Goal: Transaction & Acquisition: Purchase product/service

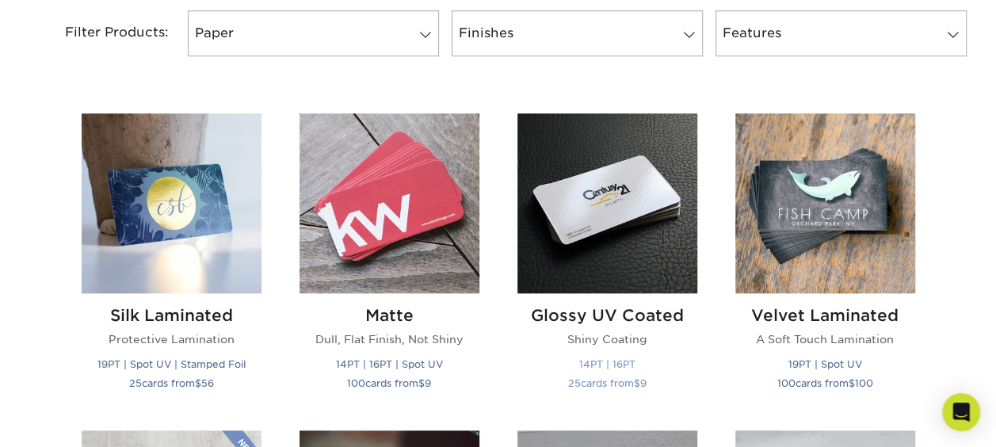
scroll to position [713, 0]
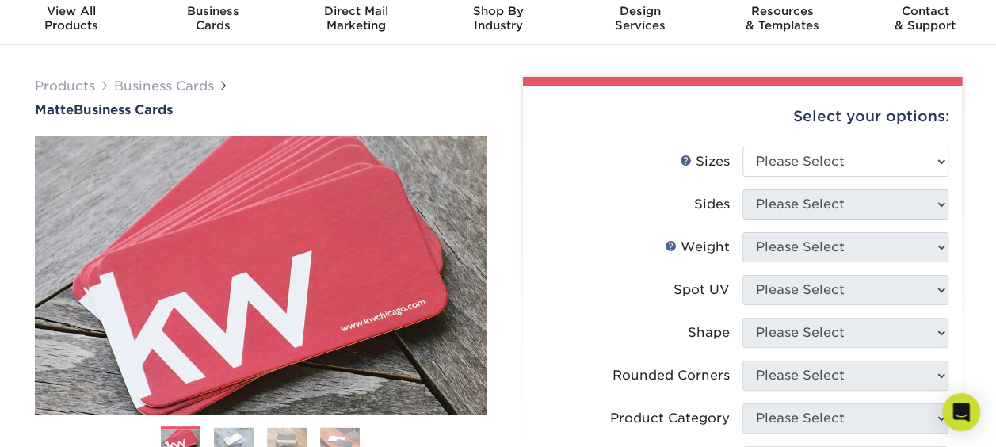
scroll to position [79, 0]
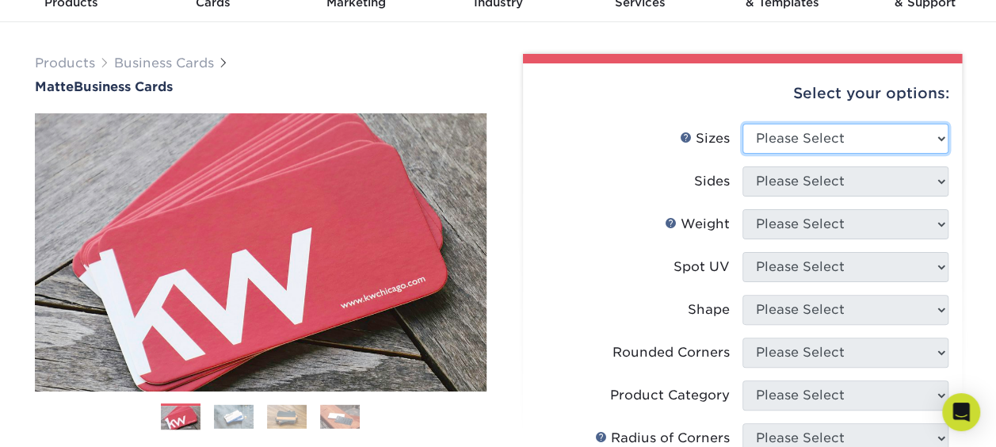
click at [804, 130] on select "Please Select 1.5" x 3.5" - Mini 1.75" x 3.5" - Mini 2" x 2" - Square 2" x 3" -…" at bounding box center [846, 139] width 206 height 30
select select "2.12x3.38"
click at [743, 124] on select "Please Select 1.5" x 3.5" - Mini 1.75" x 3.5" - Mini 2" x 2" - Square 2" x 3" -…" at bounding box center [846, 139] width 206 height 30
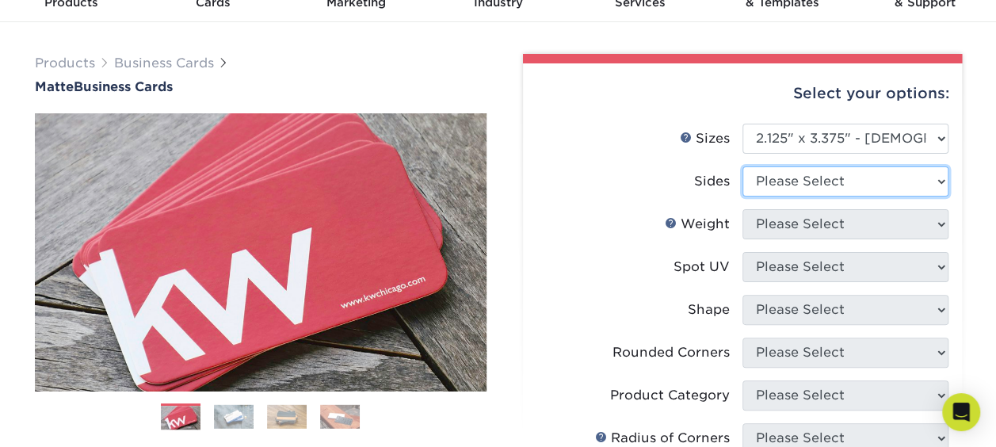
click at [845, 181] on select "Please Select Print Both Sides Print Front Only" at bounding box center [846, 181] width 206 height 30
select select "13abbda7-1d64-4f25-8bb2-c179b224825d"
click at [743, 166] on select "Please Select Print Both Sides Print Front Only" at bounding box center [846, 181] width 206 height 30
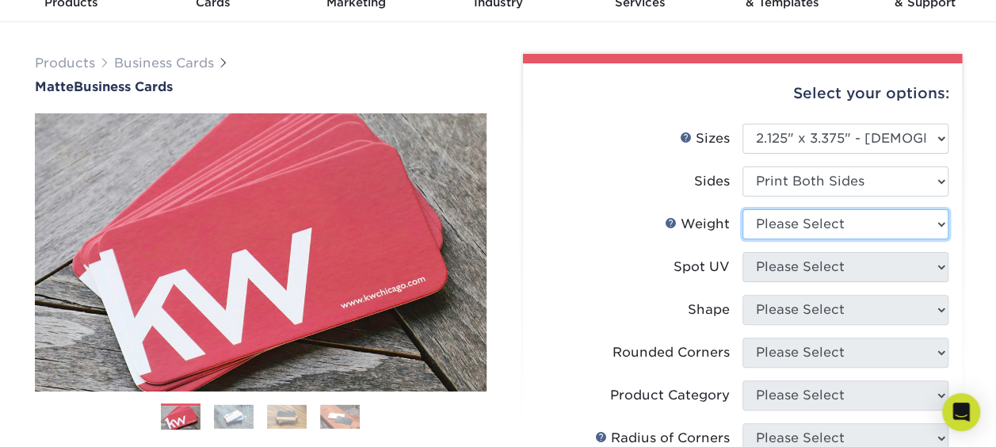
click at [854, 223] on select "Please Select 16PT 14PT" at bounding box center [846, 224] width 206 height 30
select select "16PT"
click at [743, 209] on select "Please Select 16PT 14PT" at bounding box center [846, 224] width 206 height 30
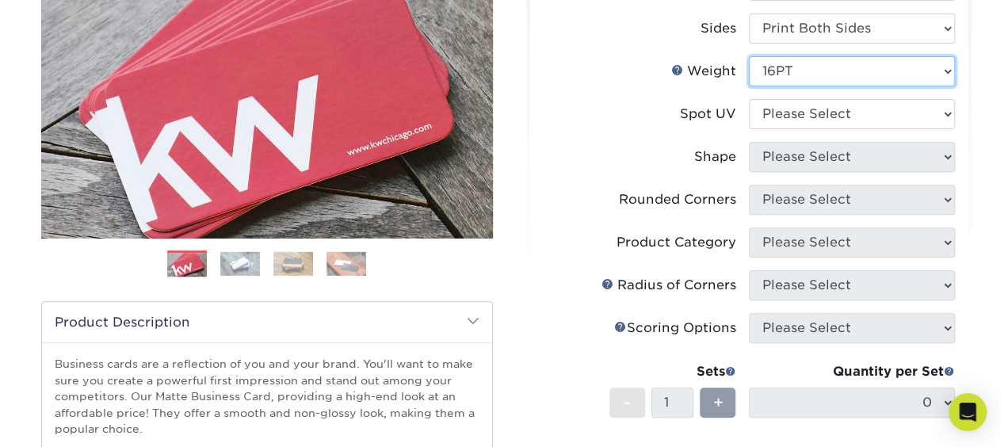
scroll to position [238, 0]
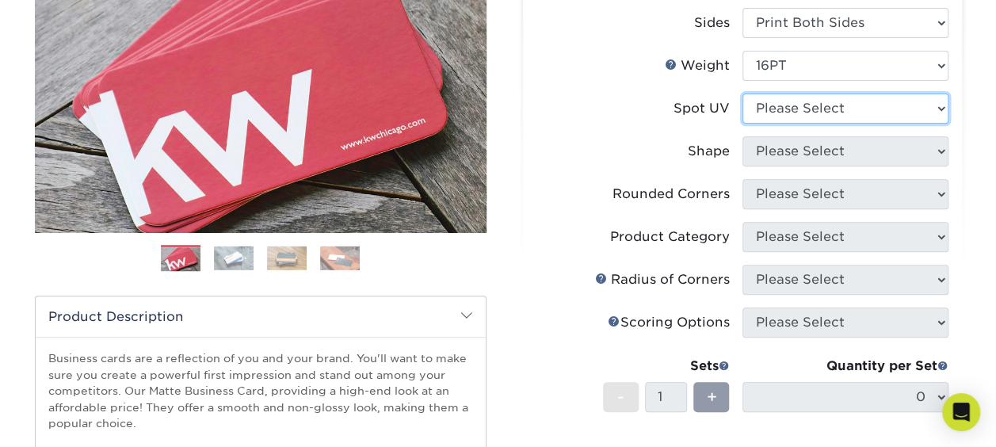
click at [796, 102] on select "Please Select No Spot UV Front and Back (Both Sides) Front Only Back Only" at bounding box center [846, 109] width 206 height 30
select select "3"
click at [743, 94] on select "Please Select No Spot UV Front and Back (Both Sides) Front Only Back Only" at bounding box center [846, 109] width 206 height 30
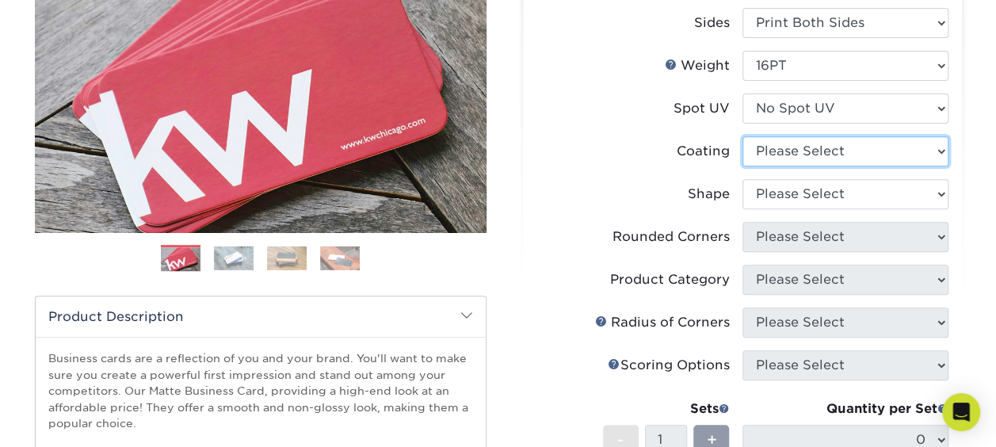
click at [796, 147] on select at bounding box center [846, 151] width 206 height 30
select select "121bb7b5-3b4d-429f-bd8d-bbf80e953313"
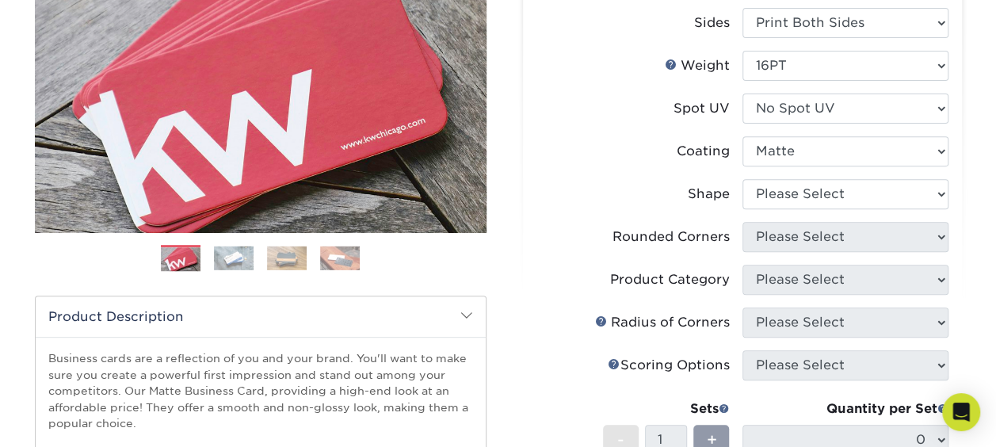
click at [743, 136] on select at bounding box center [846, 151] width 206 height 30
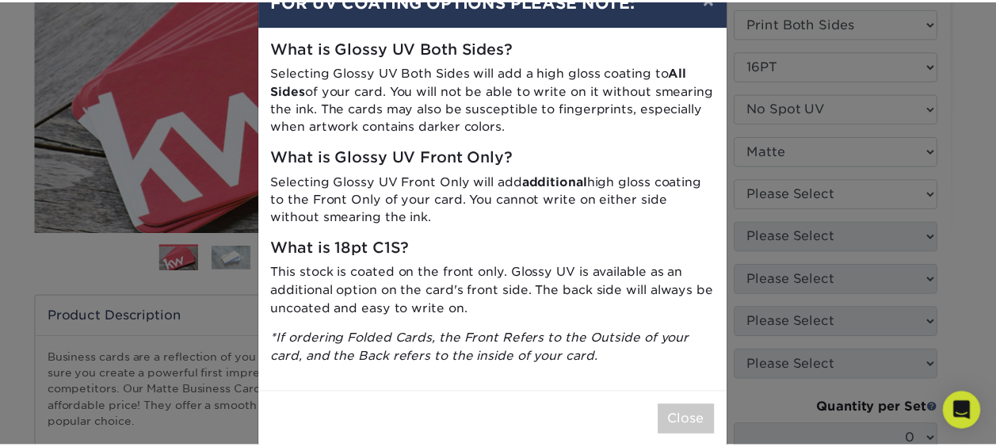
scroll to position [70, 0]
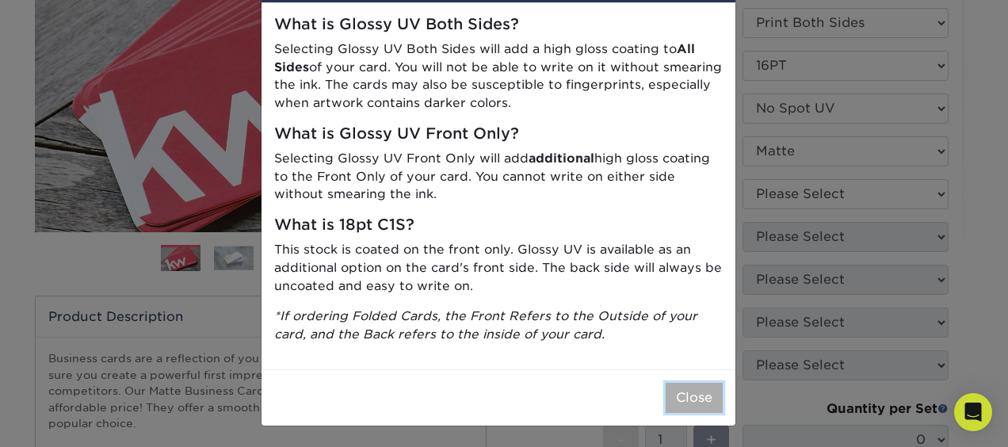
click at [688, 394] on button "Close" at bounding box center [694, 398] width 57 height 30
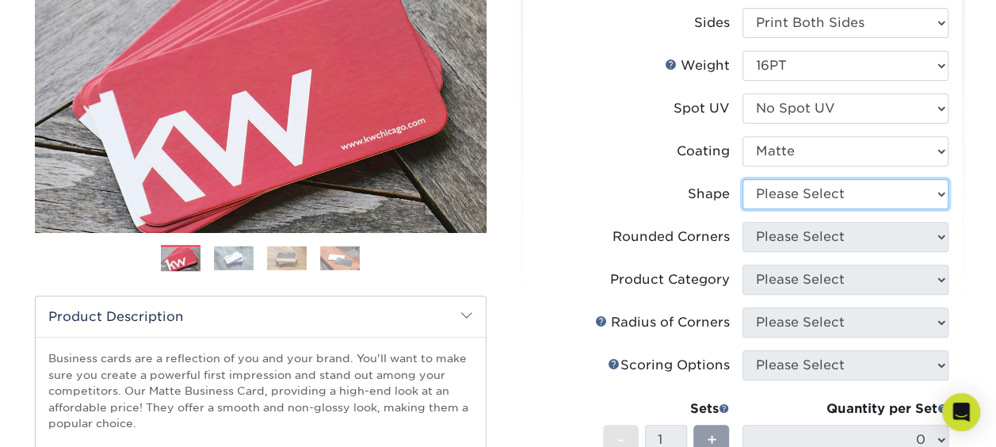
click at [843, 190] on select "Please Select Standard" at bounding box center [846, 194] width 206 height 30
select select "standard"
click at [743, 179] on select "Please Select Standard" at bounding box center [846, 194] width 206 height 30
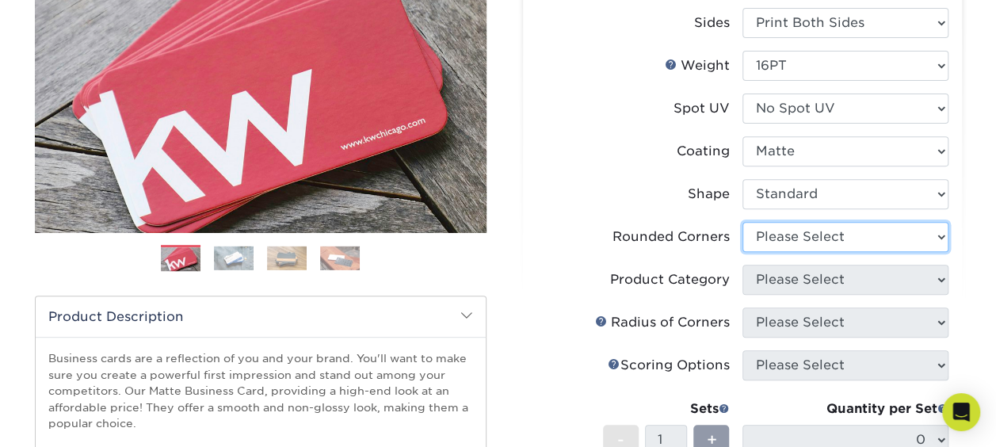
click at [784, 231] on select "Please Select Yes - Round 2 Corners Yes - Round 4 Corners No" at bounding box center [846, 237] width 206 height 30
select select "7672df9e-0e0a-464d-8e1f-920c575e4da3"
click at [743, 222] on select "Please Select Yes - Round 2 Corners Yes - Round 4 Corners No" at bounding box center [846, 237] width 206 height 30
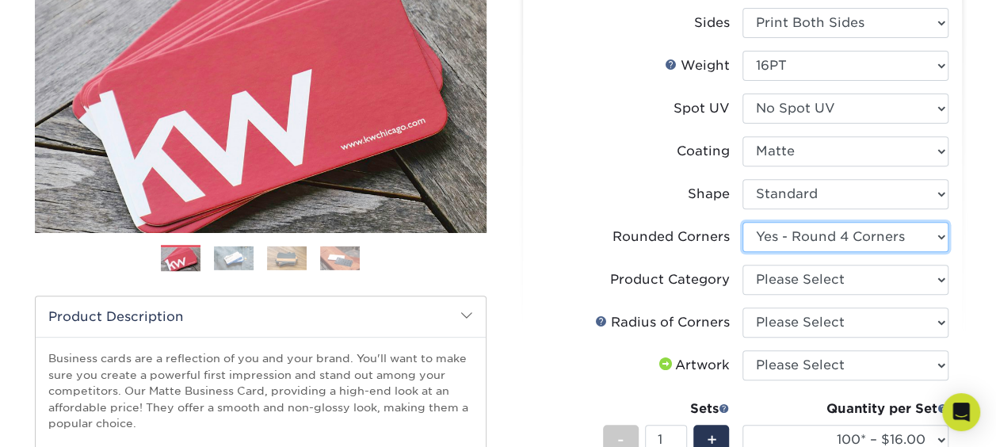
scroll to position [317, 0]
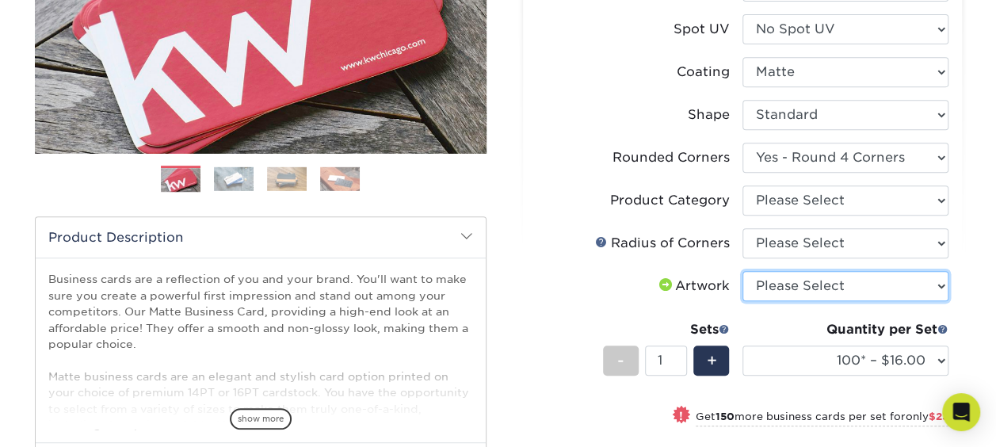
click at [796, 285] on select "Please Select I will upload files I need a design - $100" at bounding box center [846, 286] width 206 height 30
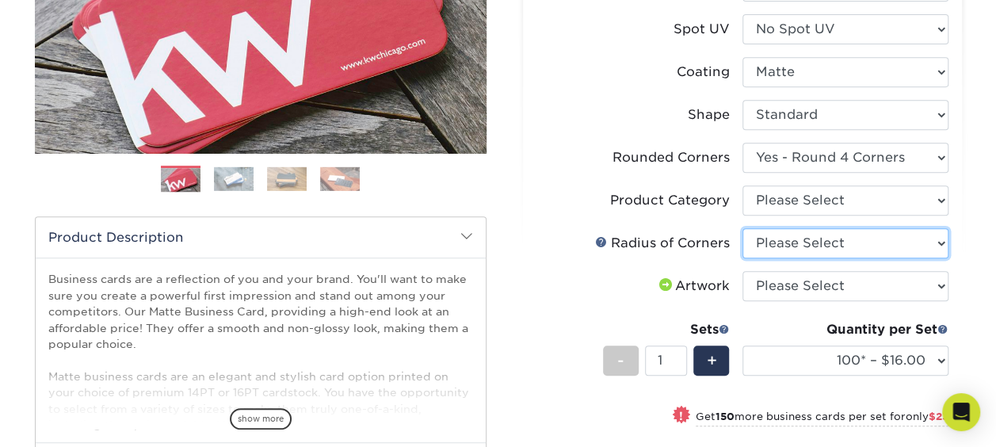
click at [796, 243] on select "Please Select Rounded 1/8" Rounded 1/4"" at bounding box center [846, 243] width 206 height 30
click at [795, 243] on select "Please Select Rounded 1/8" Rounded 1/4"" at bounding box center [846, 243] width 206 height 30
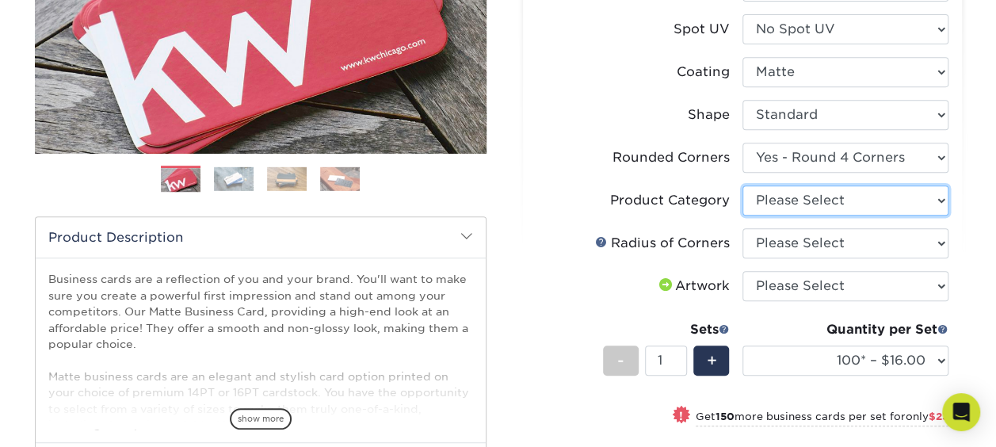
click at [799, 203] on select "Please Select Business Cards" at bounding box center [846, 200] width 206 height 30
select select "3b5148f1-0588-4f88-a218-97bcfdce65c1"
click at [743, 185] on select "Please Select Business Cards" at bounding box center [846, 200] width 206 height 30
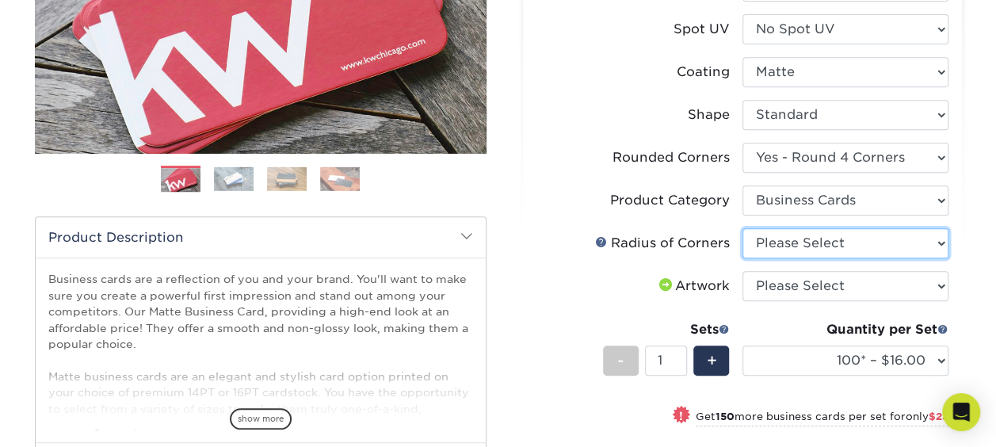
click at [812, 252] on select "Please Select Rounded 1/8" Rounded 1/4"" at bounding box center [846, 243] width 206 height 30
click at [743, 228] on select "Please Select Rounded 1/8" Rounded 1/4"" at bounding box center [846, 243] width 206 height 30
click at [792, 233] on select "Please Select Rounded 1/8" Rounded 1/4"" at bounding box center [846, 243] width 206 height 30
select select "589680c7-ee9a-431b-9d12-d7aeb1386a97"
click at [743, 228] on select "Please Select Rounded 1/8" Rounded 1/4"" at bounding box center [846, 243] width 206 height 30
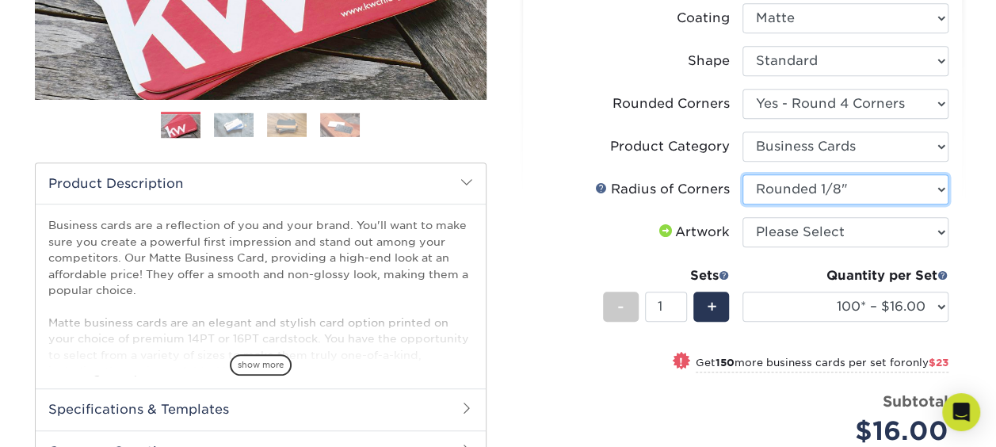
scroll to position [396, 0]
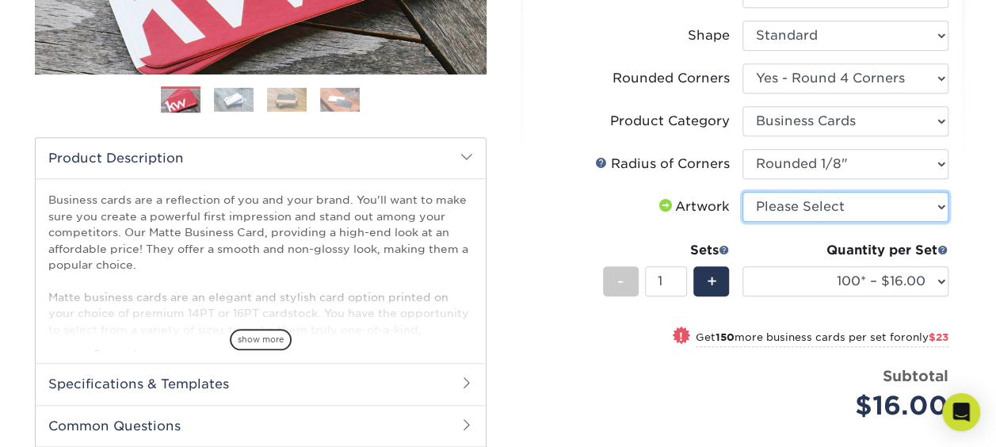
click at [818, 208] on select "Please Select I will upload files I need a design - $100" at bounding box center [846, 207] width 206 height 30
select select "upload"
click at [743, 192] on select "Please Select I will upload files I need a design - $100" at bounding box center [846, 207] width 206 height 30
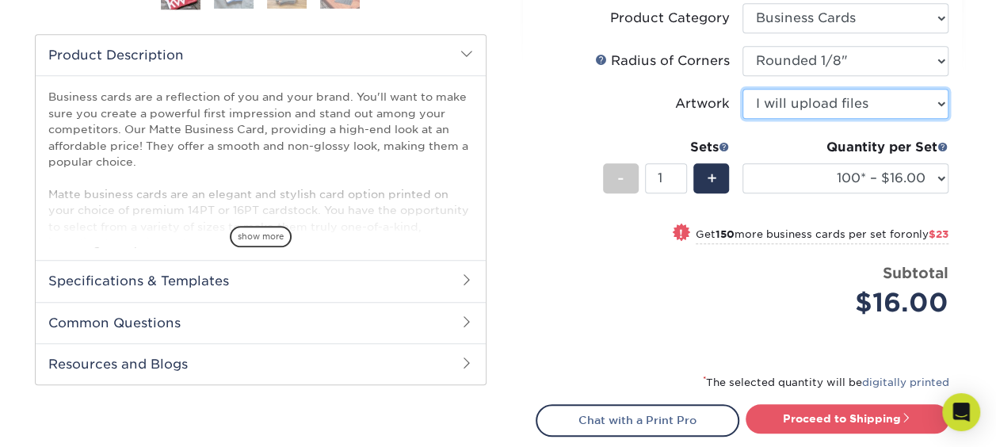
scroll to position [475, 0]
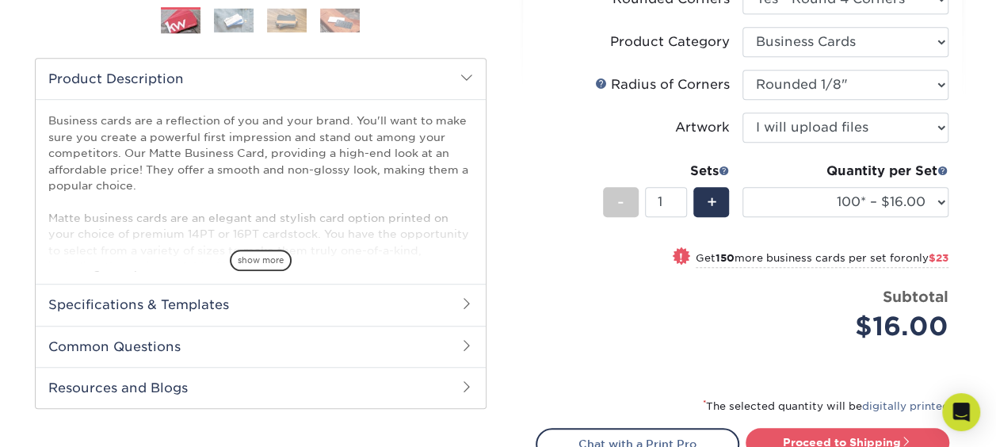
click at [938, 254] on span "$23" at bounding box center [939, 258] width 20 height 12
select select "250* – $39.00"
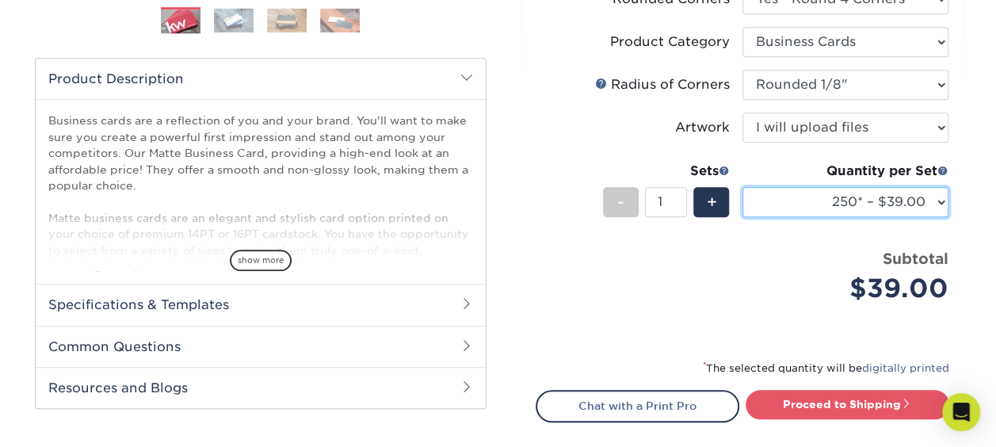
click at [817, 208] on select "100* – $16.00 250* – $39.00 500 – $77.00 1000 – $94.00 2500 – $173.00 5000 – $2…" at bounding box center [846, 202] width 206 height 30
click at [818, 201] on select "100* – $16.00 250* – $39.00 500 – $77.00 1000 – $94.00 2500 – $173.00 5000 – $2…" at bounding box center [846, 202] width 206 height 30
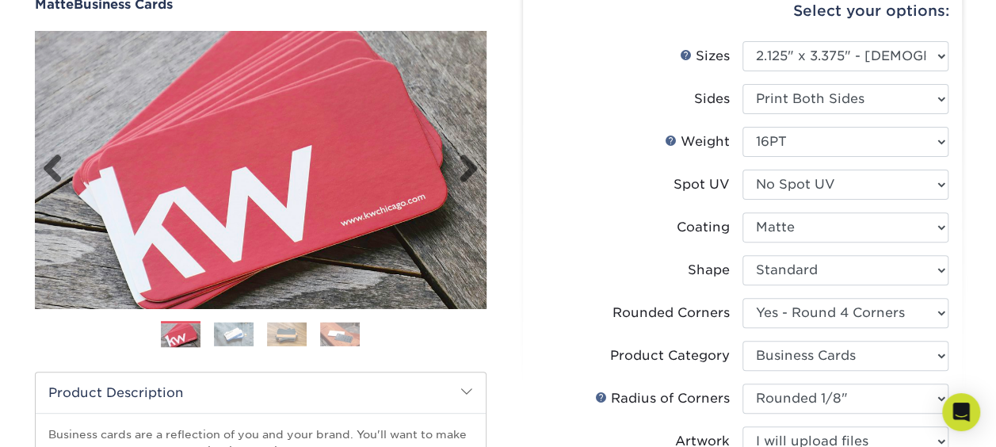
scroll to position [158, 0]
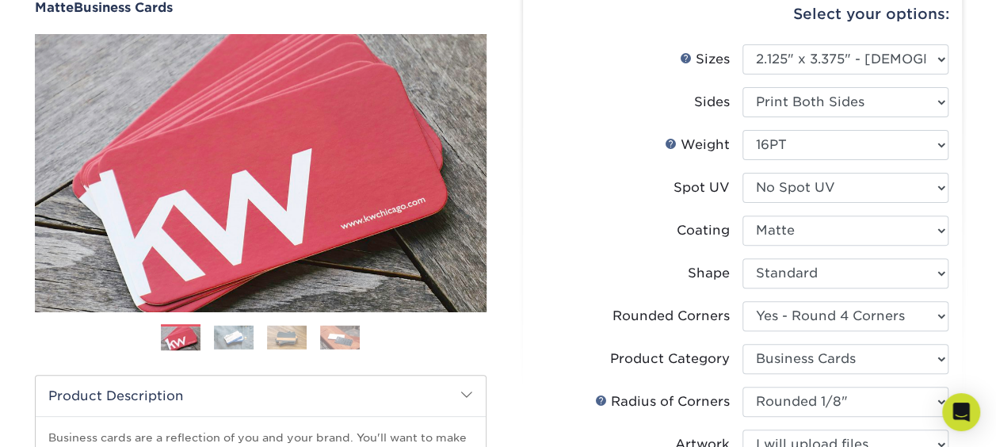
click at [250, 332] on img at bounding box center [234, 337] width 40 height 25
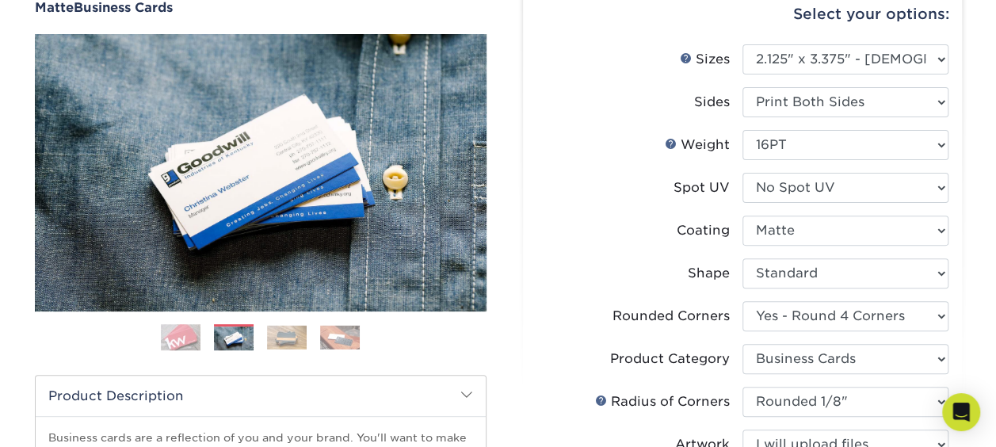
click at [281, 333] on img at bounding box center [287, 337] width 40 height 25
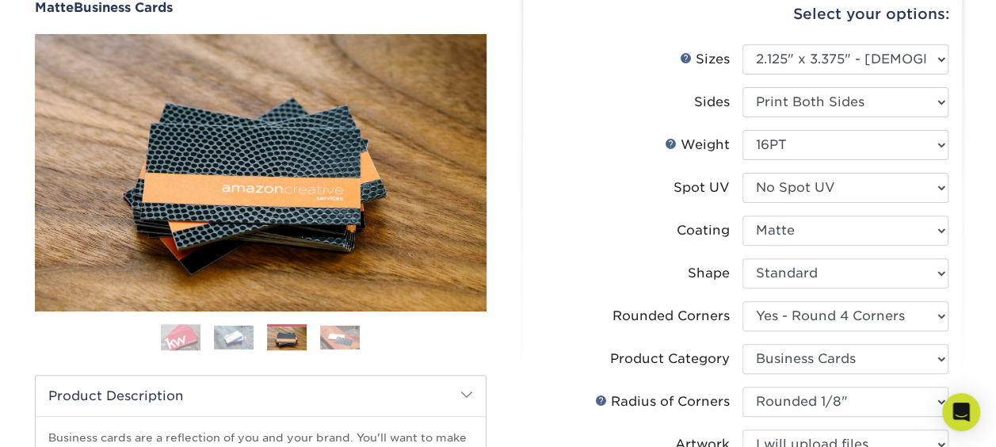
click at [350, 334] on img at bounding box center [340, 337] width 40 height 25
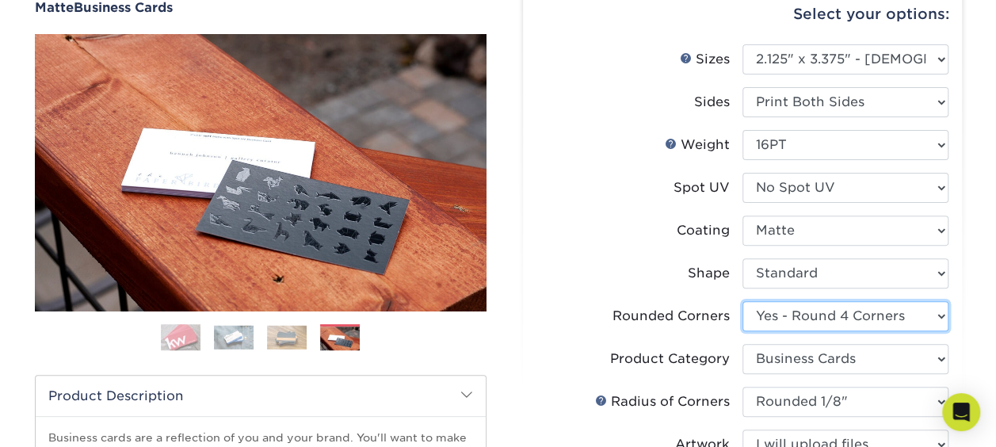
click at [816, 325] on select "Please Select Yes - Round 2 Corners Yes - Round 4 Corners No" at bounding box center [846, 316] width 206 height 30
click at [812, 321] on select "Please Select Yes - Round 2 Corners Yes - Round 4 Corners No" at bounding box center [846, 316] width 206 height 30
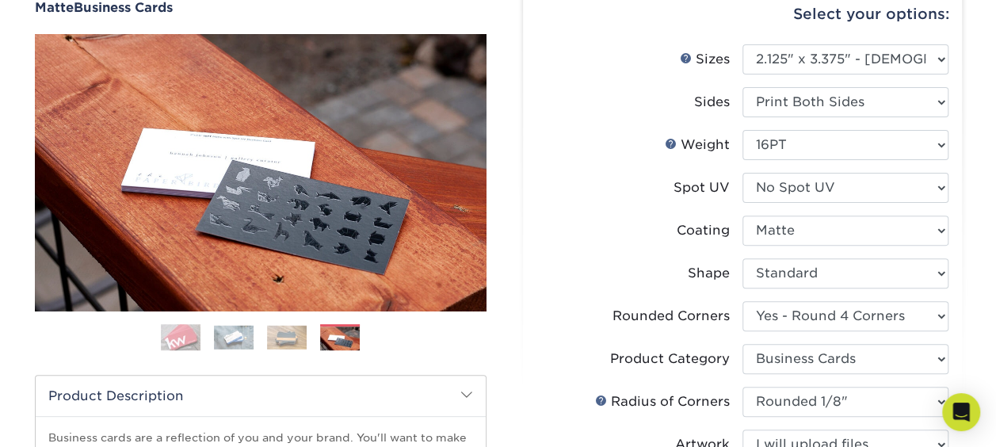
click at [332, 339] on img at bounding box center [340, 339] width 40 height 25
click at [296, 336] on img at bounding box center [287, 337] width 40 height 25
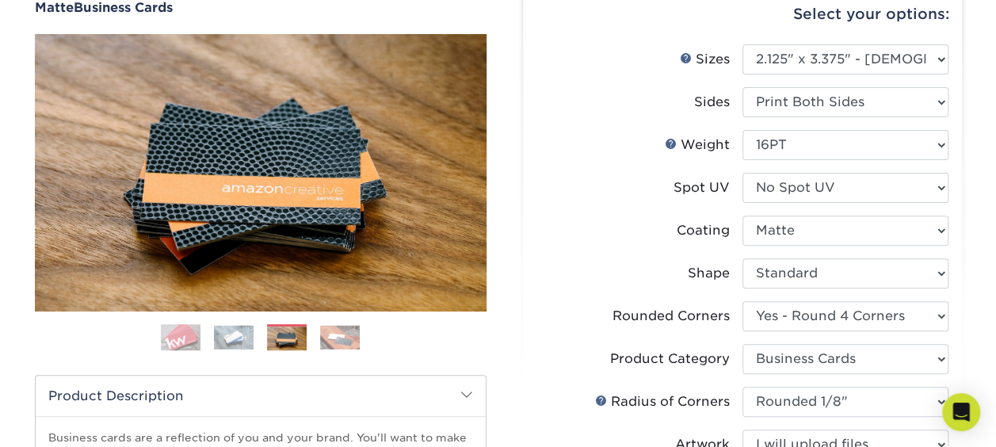
click at [231, 339] on img at bounding box center [234, 337] width 40 height 25
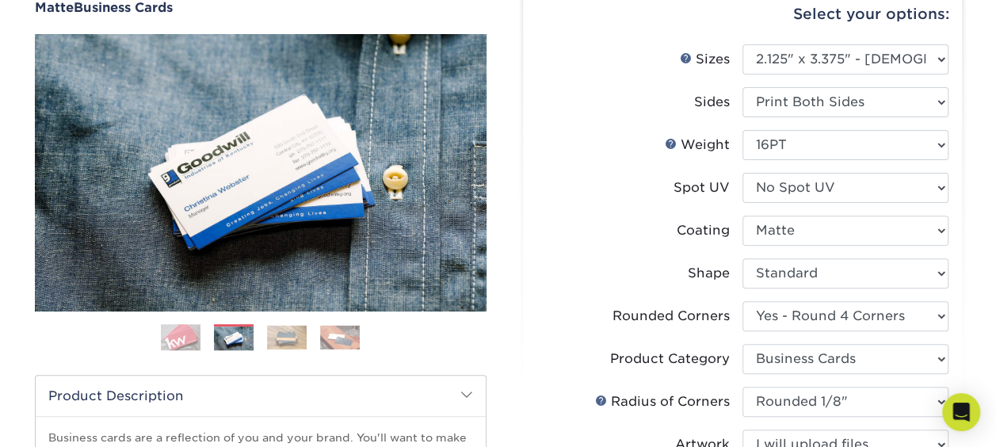
click at [192, 332] on img at bounding box center [181, 338] width 40 height 40
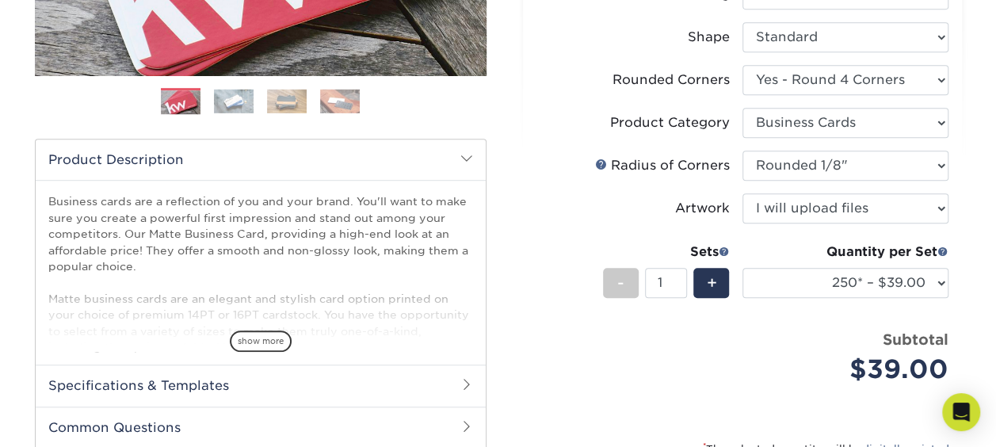
scroll to position [475, 0]
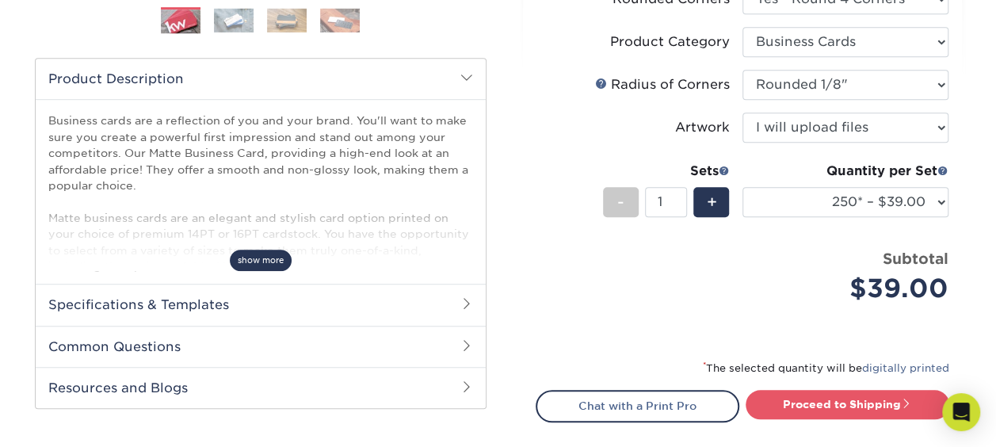
click at [274, 262] on span "show more" at bounding box center [261, 260] width 62 height 21
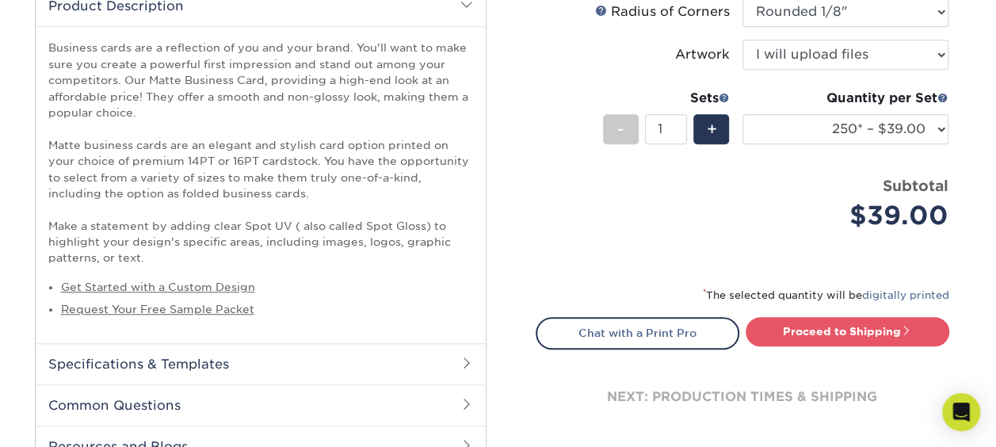
scroll to position [713, 0]
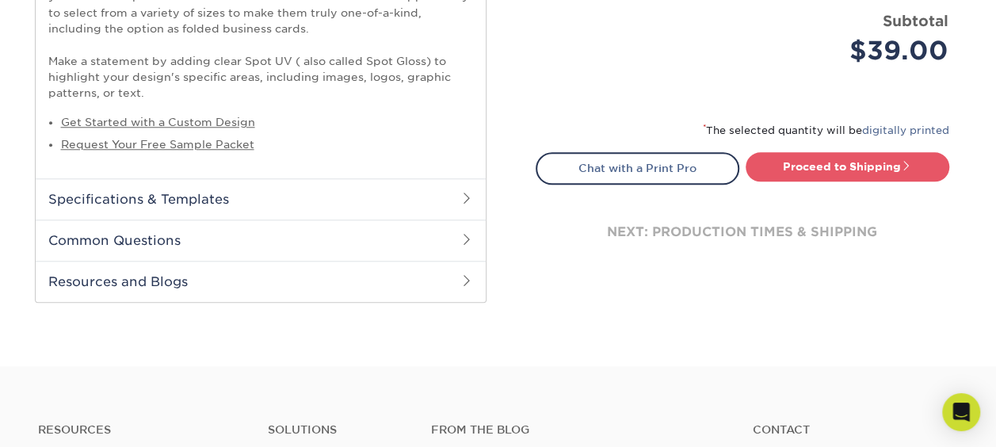
click at [265, 206] on h2 "Specifications & Templates" at bounding box center [261, 198] width 450 height 41
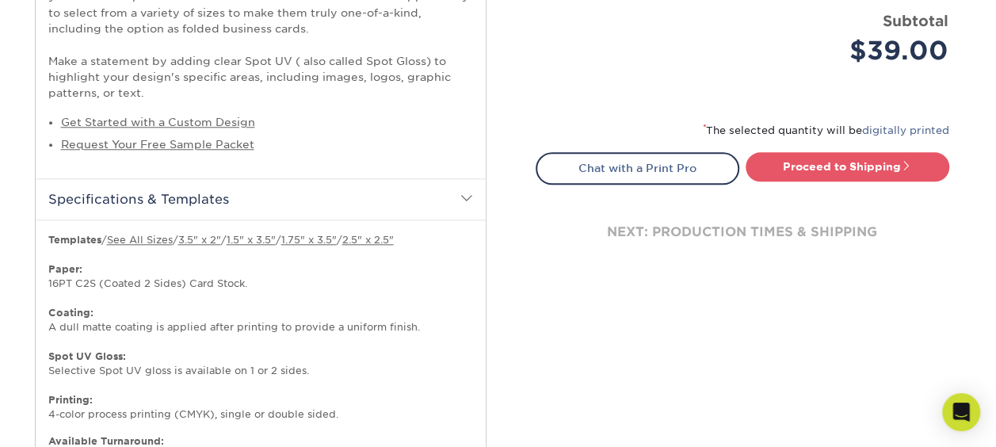
click at [260, 199] on h2 "Specifications & Templates" at bounding box center [261, 198] width 450 height 41
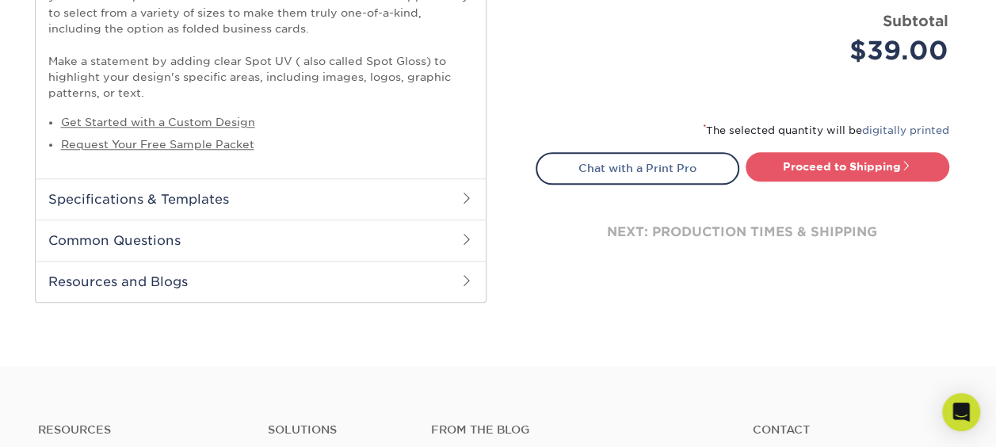
click at [295, 191] on h2 "Specifications & Templates" at bounding box center [261, 198] width 450 height 41
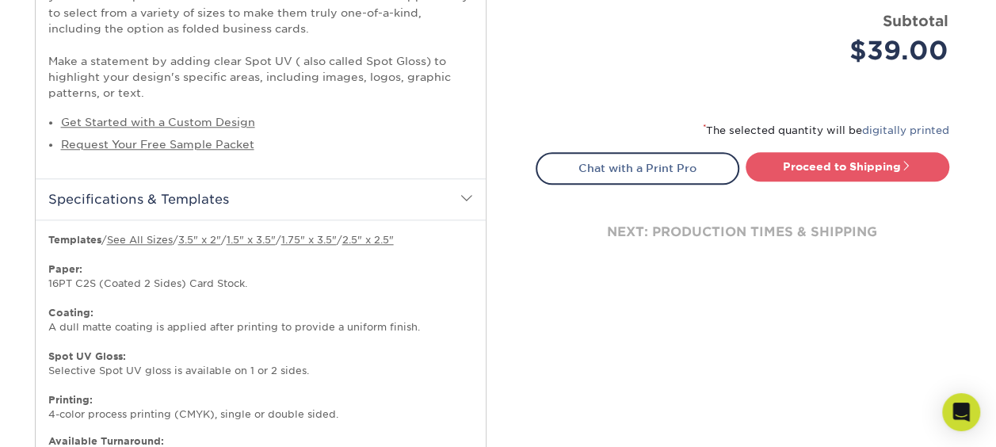
click at [293, 192] on h2 "Specifications & Templates" at bounding box center [261, 198] width 450 height 41
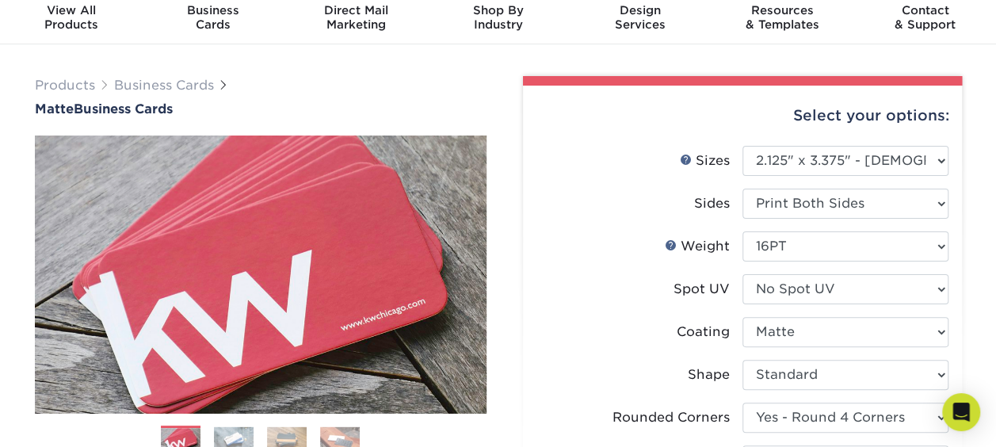
scroll to position [0, 0]
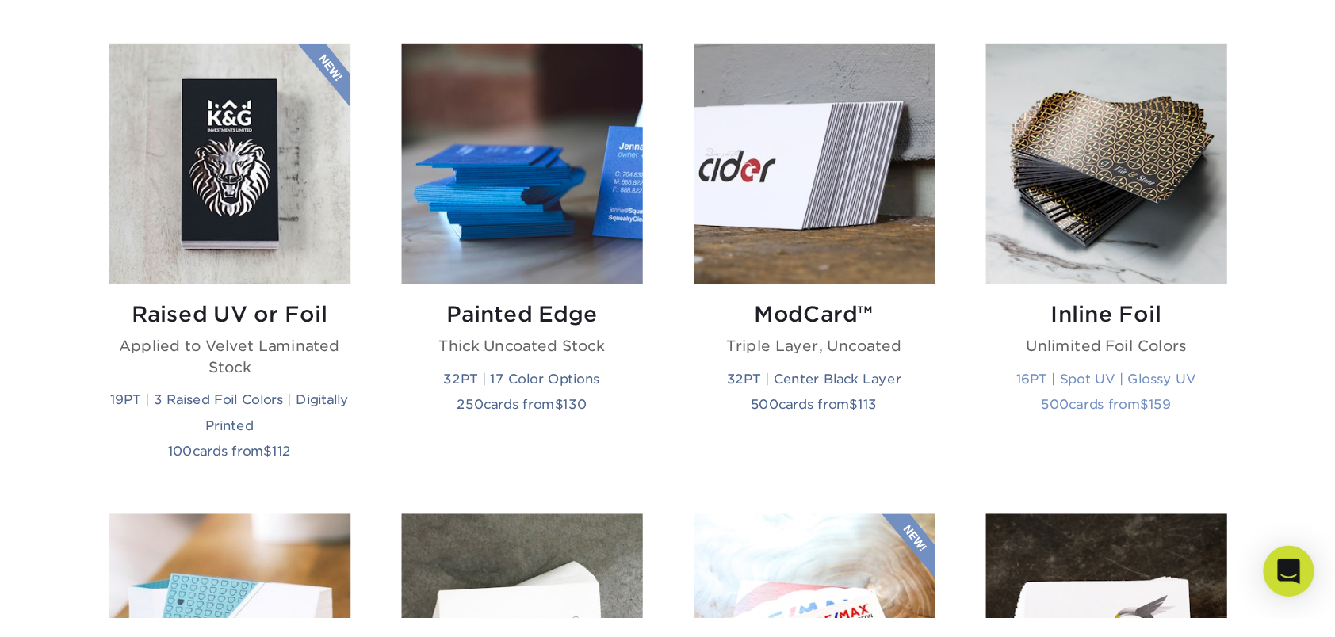
scroll to position [1109, 0]
